Goal: Transaction & Acquisition: Register for event/course

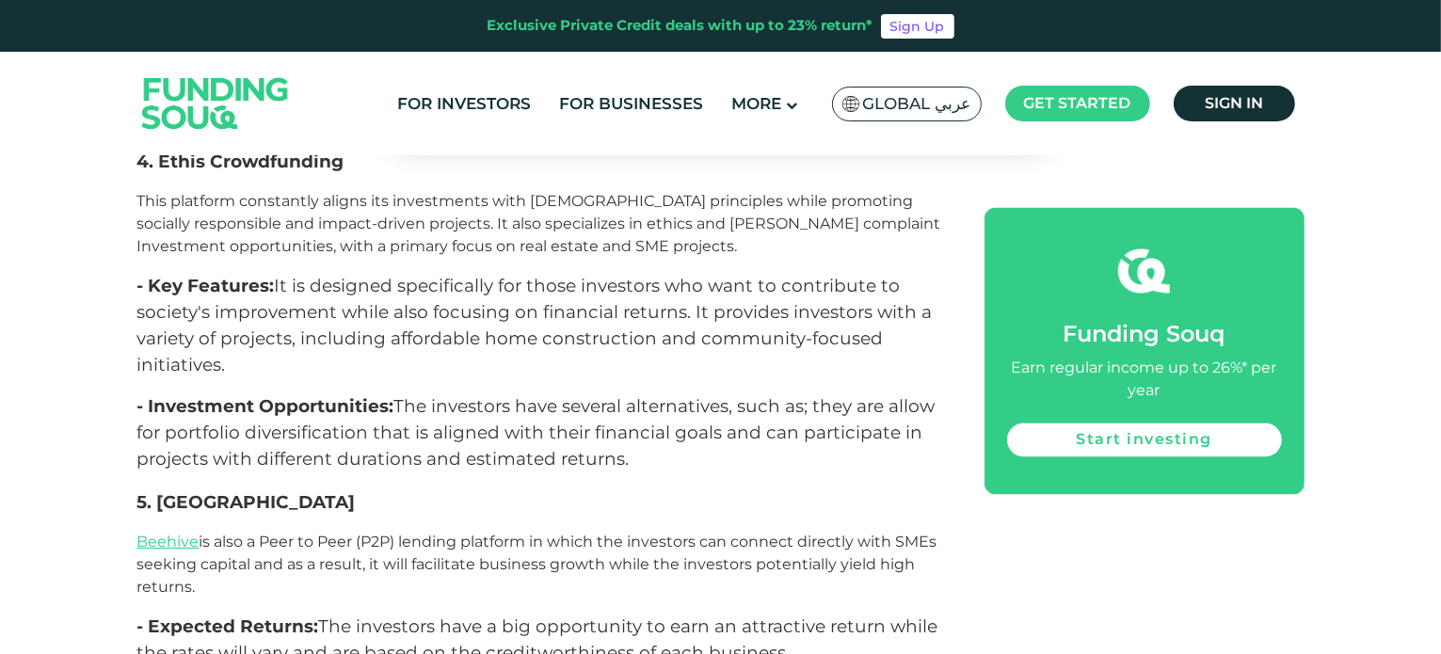
scroll to position [3482, 0]
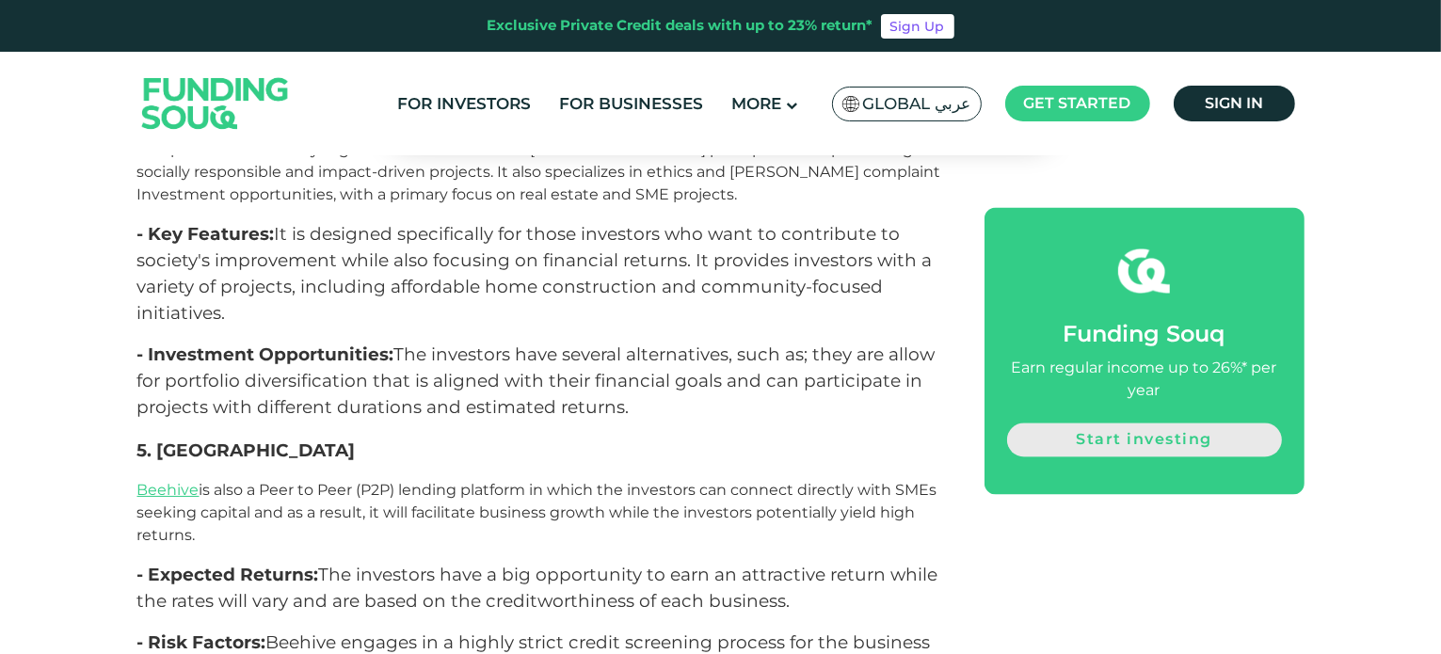
click at [1186, 434] on link "Start investing" at bounding box center [1144, 440] width 275 height 34
